Goal: Find specific page/section: Find specific page/section

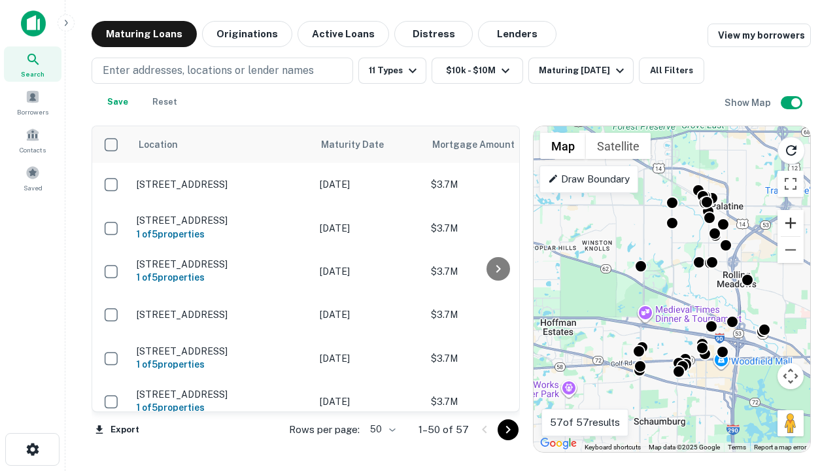
click at [790, 223] on button "Zoom in" at bounding box center [790, 223] width 26 height 26
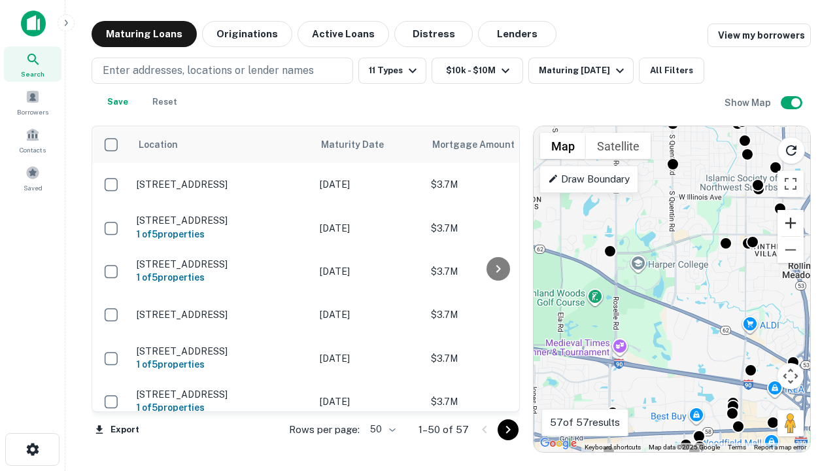
click at [790, 223] on button "Zoom in" at bounding box center [790, 223] width 26 height 26
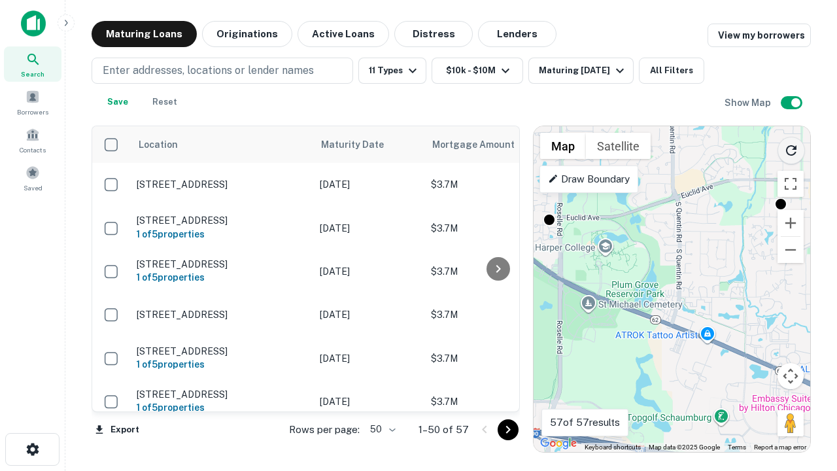
click at [791, 148] on icon "Reload search area" at bounding box center [791, 150] width 16 height 16
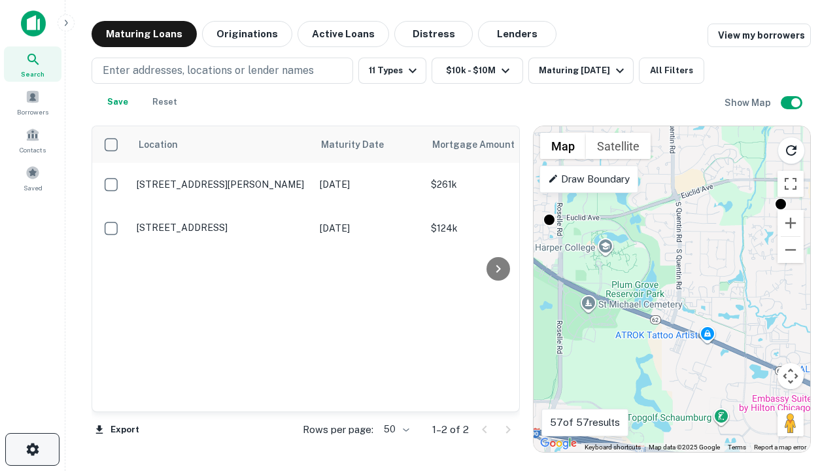
click at [32, 449] on icon "button" at bounding box center [33, 449] width 16 height 16
